Goal: Task Accomplishment & Management: Manage account settings

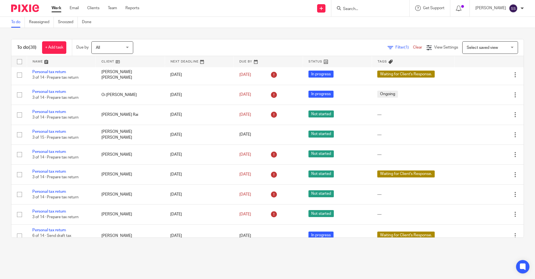
scroll to position [418, 0]
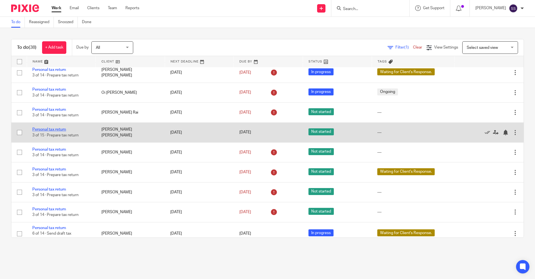
click at [48, 128] on link "Personal tax return" at bounding box center [49, 129] width 34 height 4
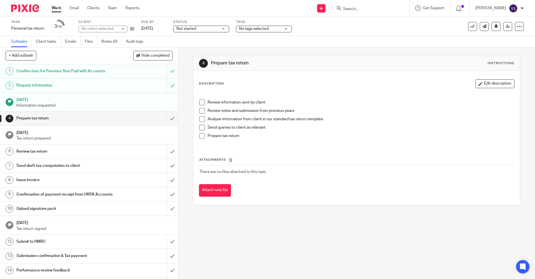
click at [255, 29] on span "No tags selected" at bounding box center [254, 29] width 30 height 4
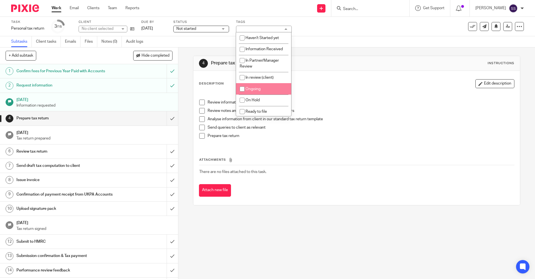
click at [255, 87] on span "Ongoing" at bounding box center [252, 89] width 15 height 4
checkbox input "true"
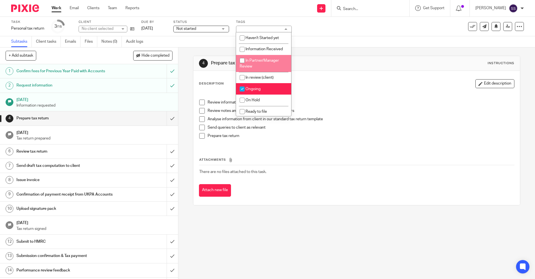
click at [189, 29] on span "Not started" at bounding box center [186, 29] width 20 height 4
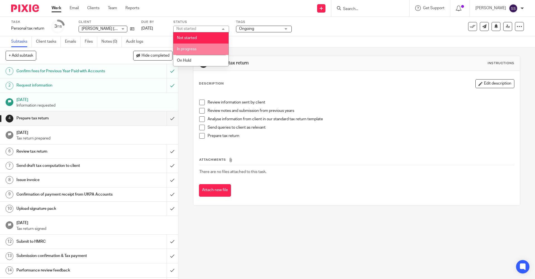
click at [190, 51] on li "In progress" at bounding box center [200, 48] width 55 height 11
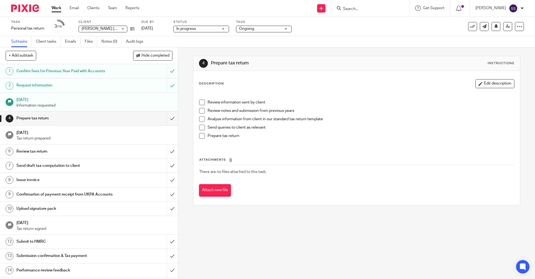
click at [57, 11] on link "Work" at bounding box center [57, 8] width 10 height 6
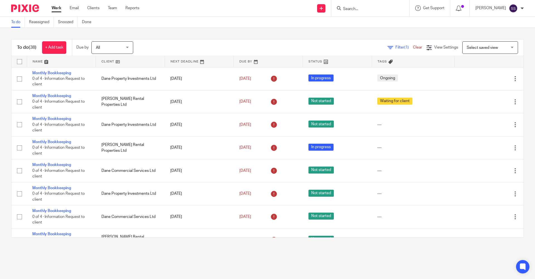
click at [355, 9] on input "Search" at bounding box center [367, 9] width 50 height 5
type input "DAne Commer"
click at [362, 22] on link at bounding box center [390, 24] width 99 height 13
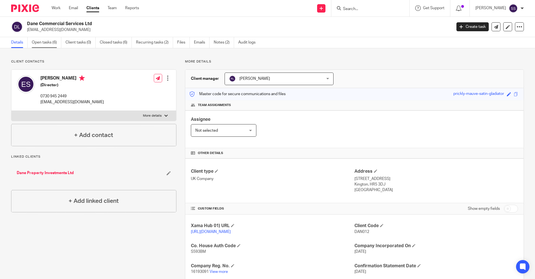
click at [39, 41] on link "Open tasks (6)" at bounding box center [47, 42] width 30 height 11
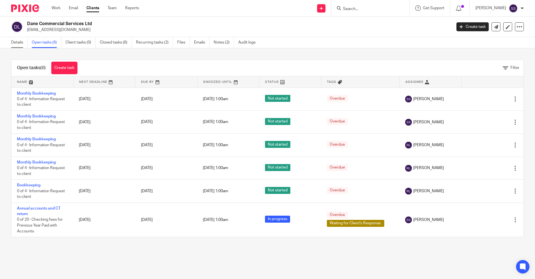
click at [18, 43] on link "Details" at bounding box center [19, 42] width 16 height 11
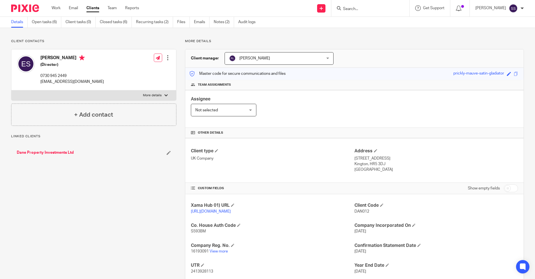
scroll to position [61, 0]
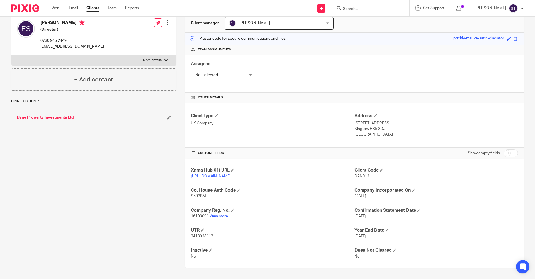
drag, startPoint x: 348, startPoint y: 197, endPoint x: 388, endPoint y: 196, distance: 39.3
click at [388, 196] on div "Xama Hub 01) URL https://platform.xamatech.com/portal/crm/clients/f8dd4910-dd3d…" at bounding box center [354, 213] width 338 height 108
click at [279, 202] on div "Xama Hub 01) URL https://platform.xamatech.com/portal/crm/clients/f8dd4910-dd3d…" at bounding box center [354, 213] width 338 height 108
click at [57, 9] on link "Work" at bounding box center [56, 8] width 9 height 6
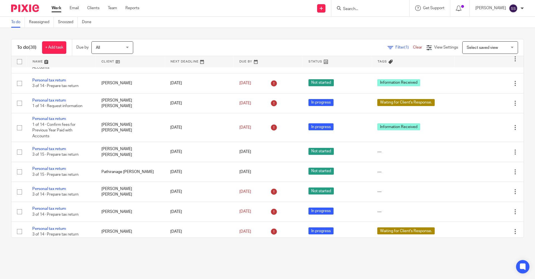
scroll to position [682, 0]
